Goal: Information Seeking & Learning: Learn about a topic

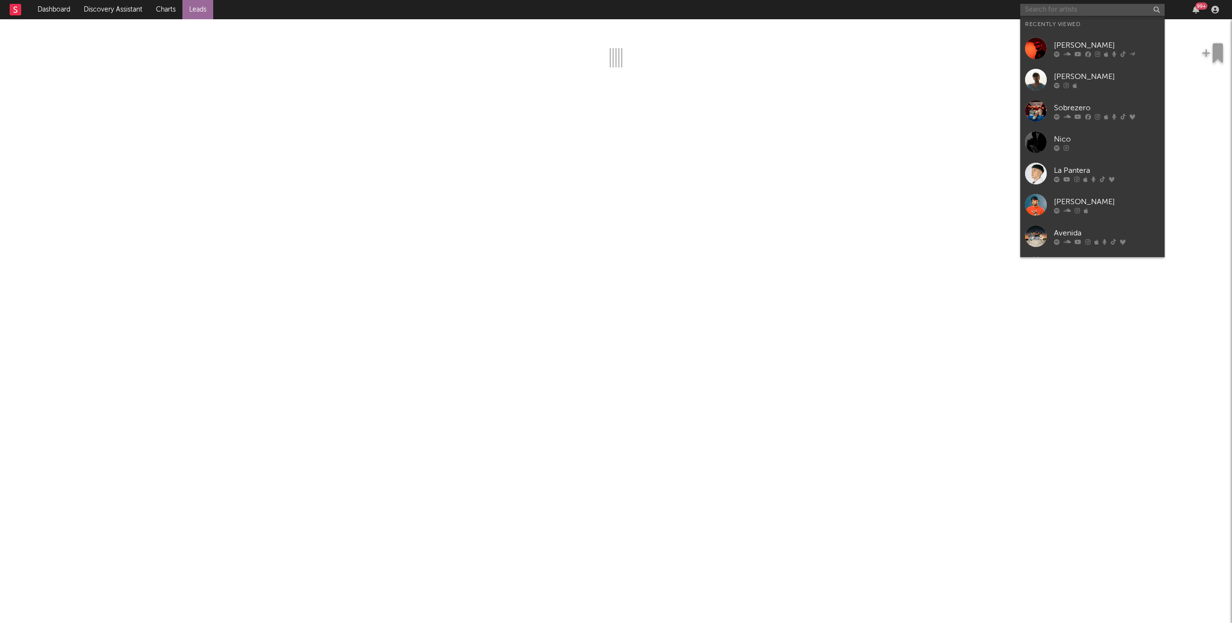
click at [1059, 6] on input "text" at bounding box center [1092, 10] width 144 height 12
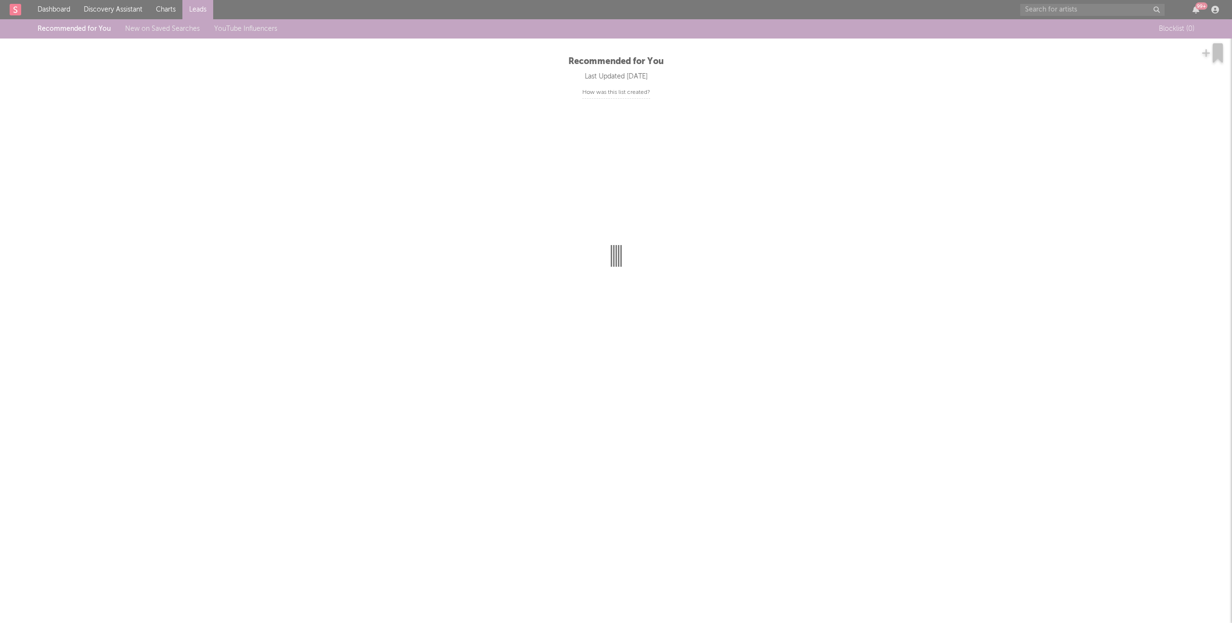
click at [1062, 40] on div at bounding box center [616, 311] width 1232 height 623
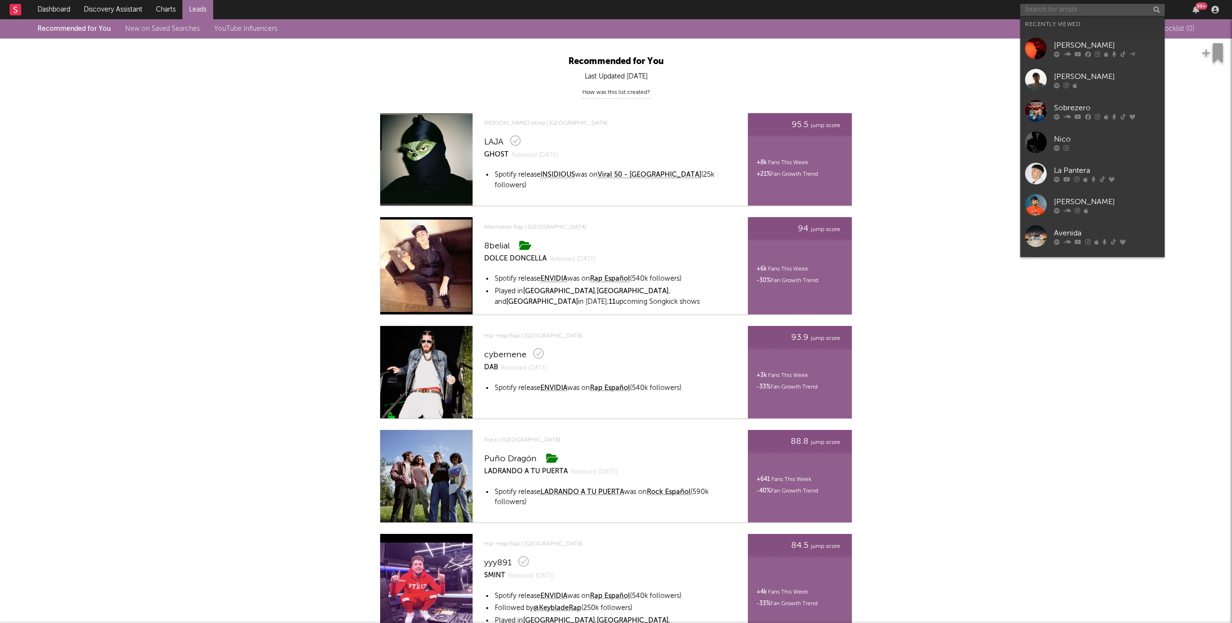
click at [1073, 9] on input "text" at bounding box center [1092, 10] width 144 height 12
click at [1064, 46] on div "[PERSON_NAME]" at bounding box center [1107, 45] width 106 height 12
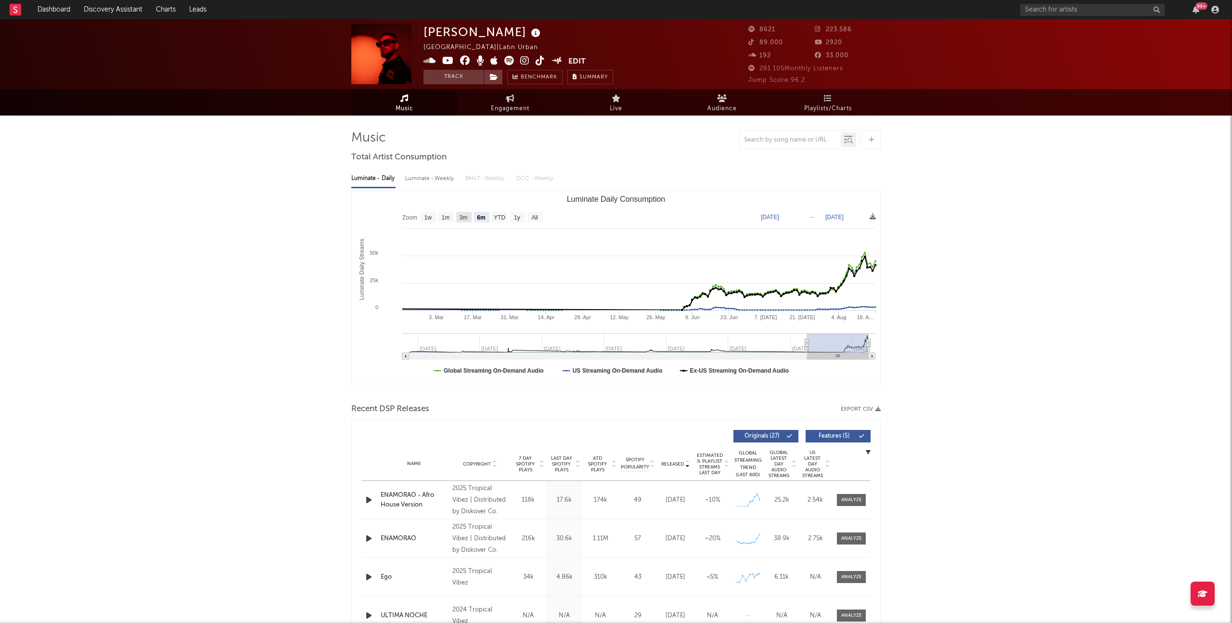
click at [458, 218] on rect "Luminate Daily Consumption" at bounding box center [463, 217] width 15 height 11
select select "3m"
type input "[DATE]"
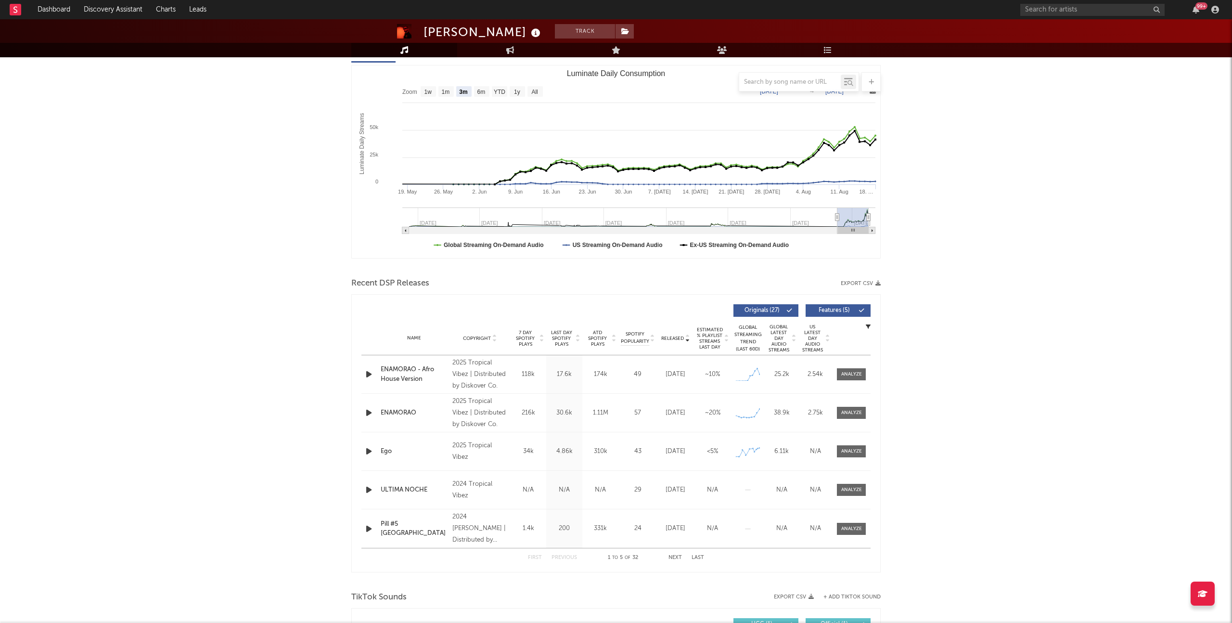
scroll to position [127, 0]
click at [833, 413] on div at bounding box center [851, 411] width 38 height 12
click at [843, 411] on div at bounding box center [851, 411] width 21 height 7
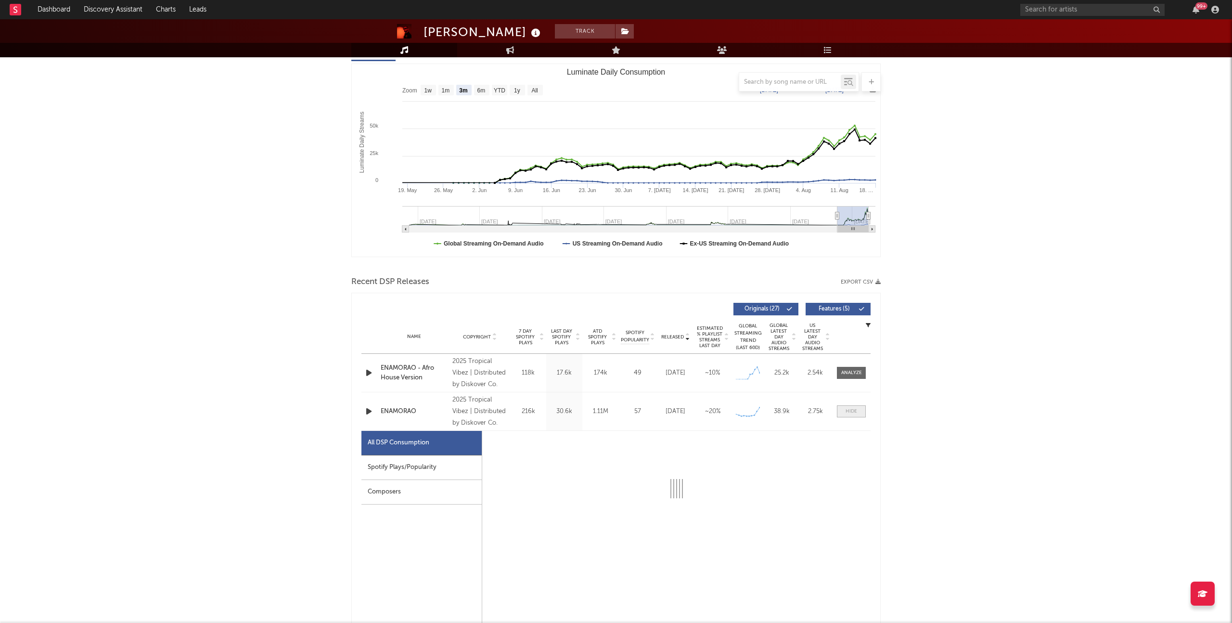
select select "1w"
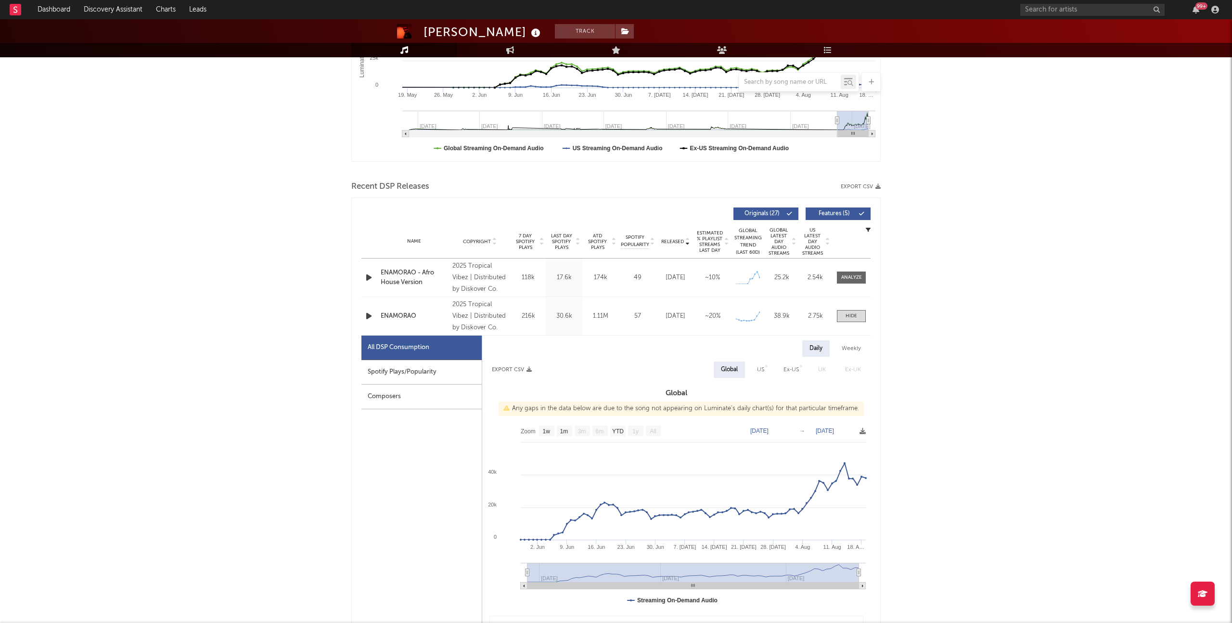
scroll to position [223, 0]
click at [855, 273] on div at bounding box center [851, 276] width 21 height 7
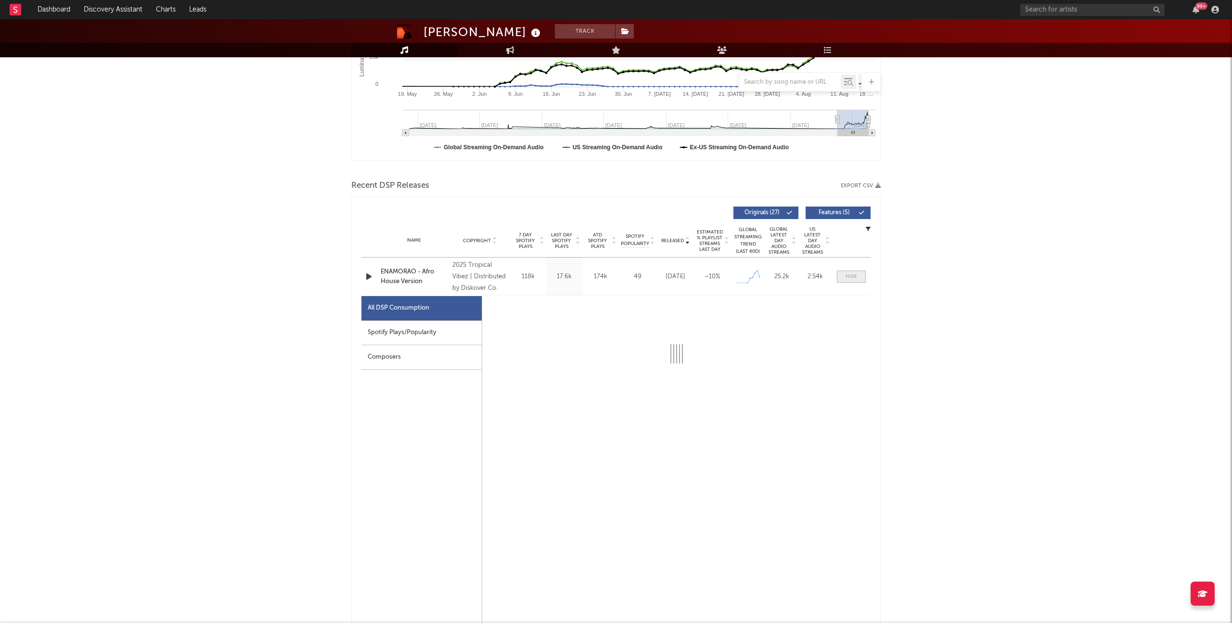
select select "1w"
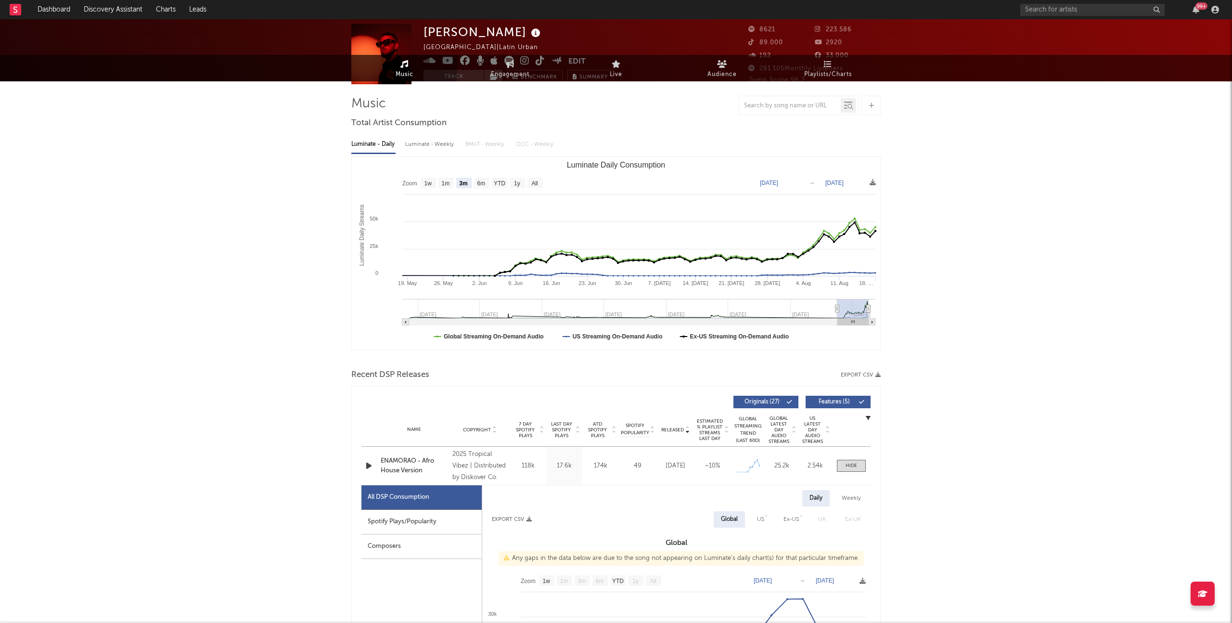
scroll to position [0, 0]
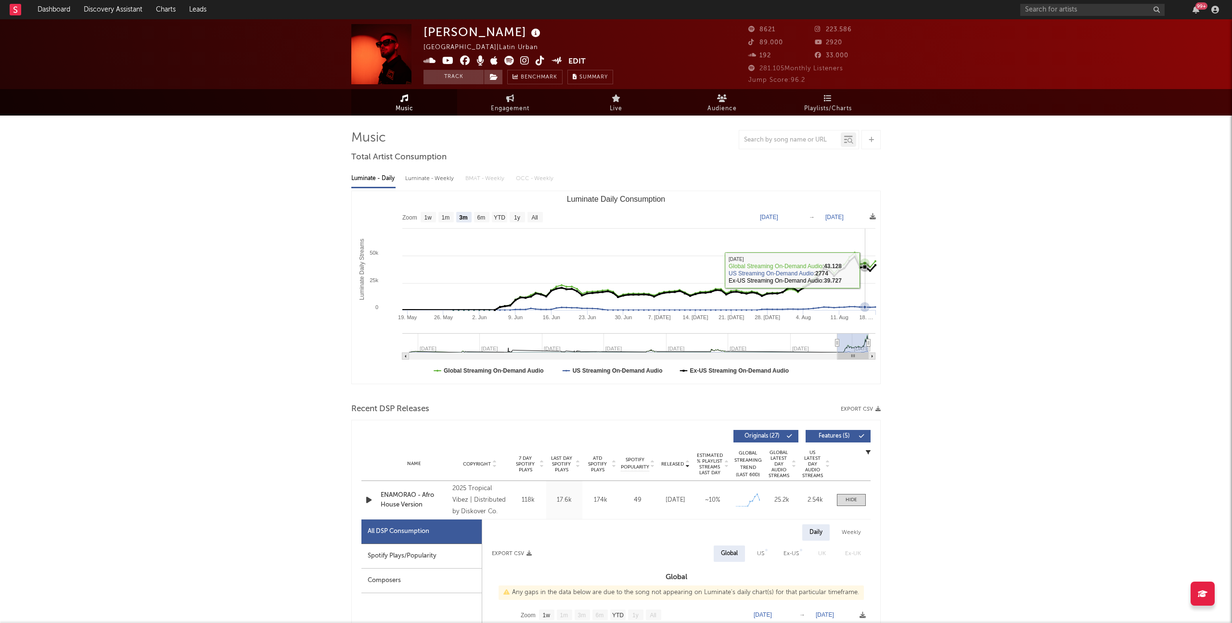
click at [864, 273] on rect "Luminate Daily Consumption" at bounding box center [616, 287] width 528 height 192
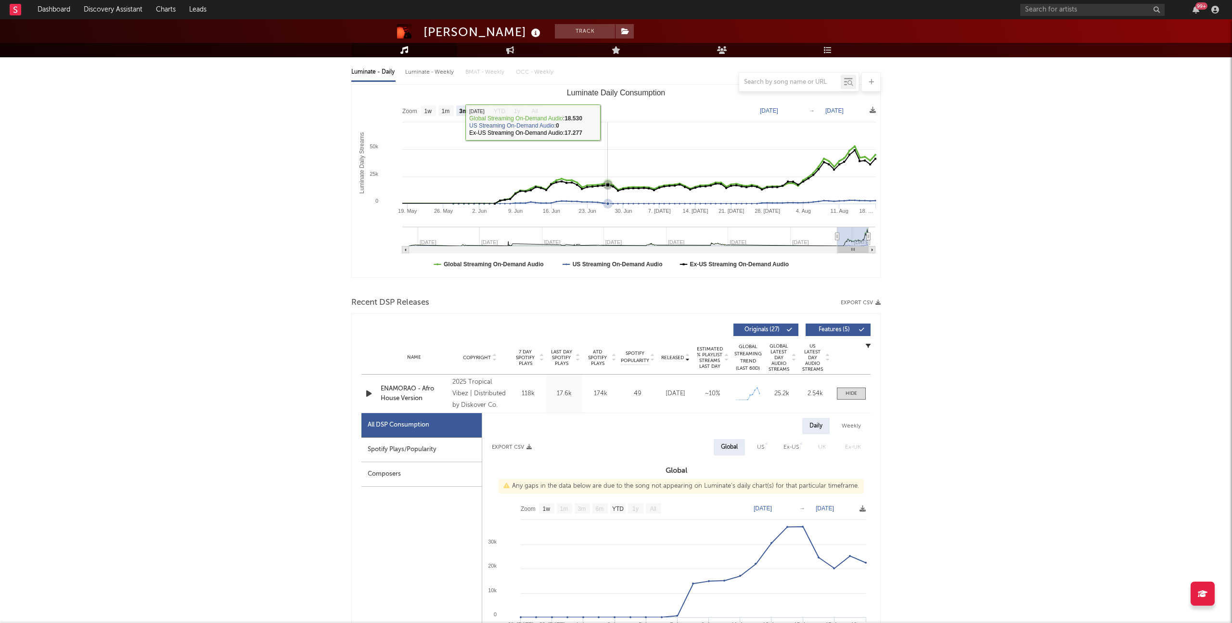
scroll to position [338, 0]
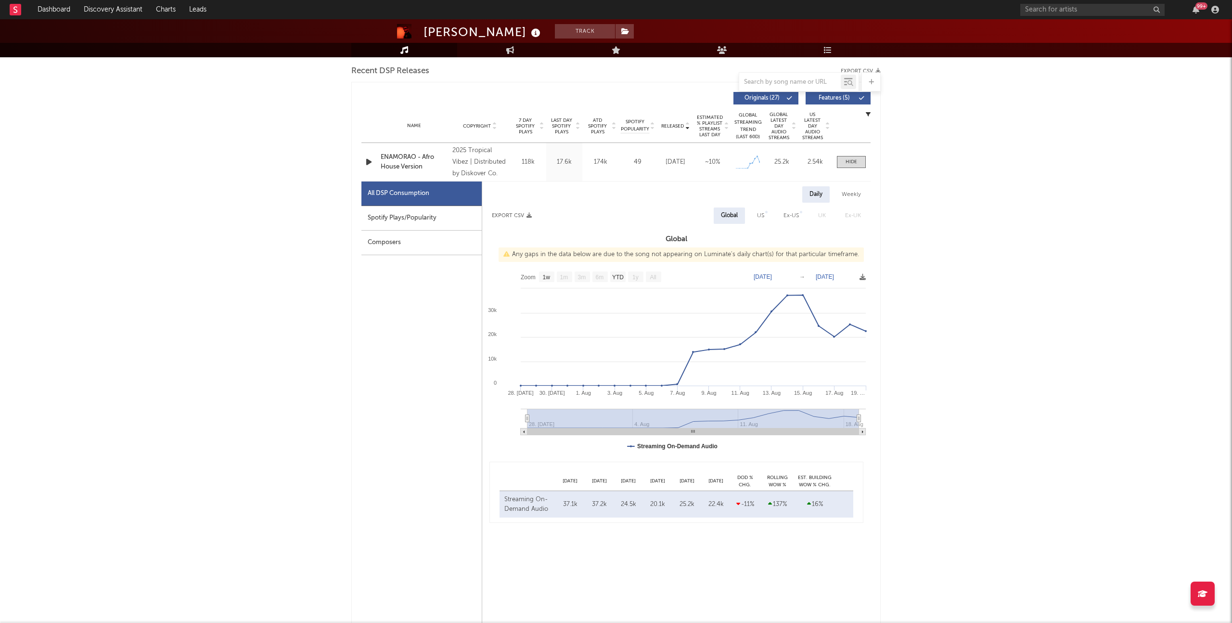
click at [417, 214] on div "Spotify Plays/Popularity" at bounding box center [421, 218] width 120 height 25
select select "1w"
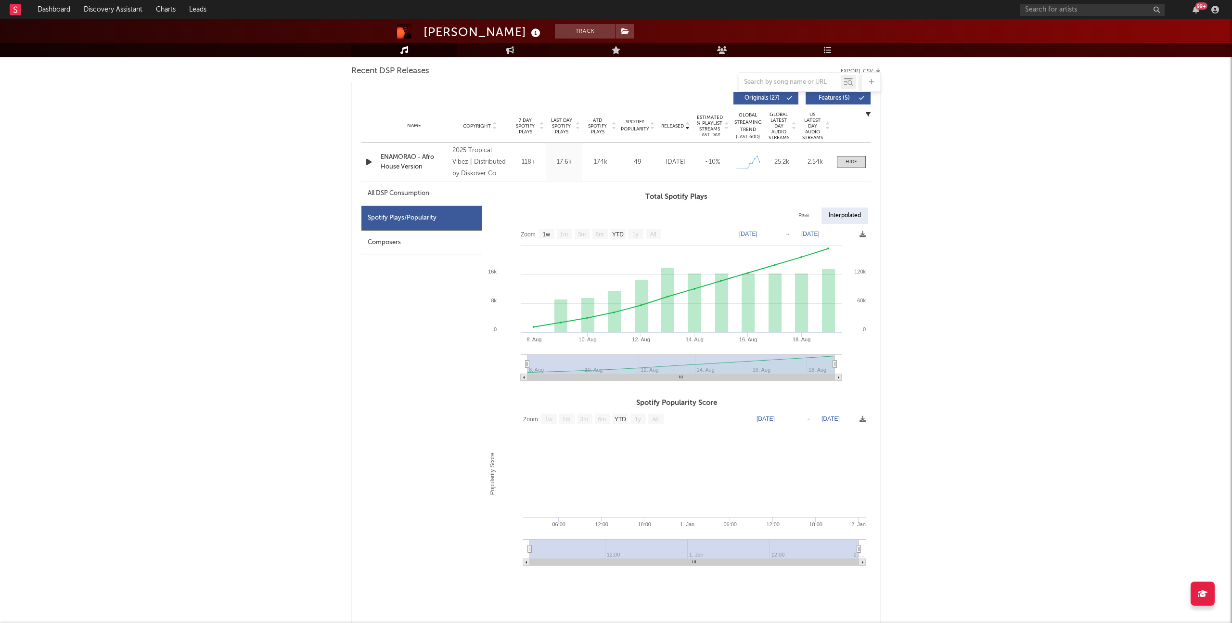
click at [392, 169] on div "ENAMORAO - Afro House Version" at bounding box center [414, 162] width 67 height 19
